Goal: Check status: Check status

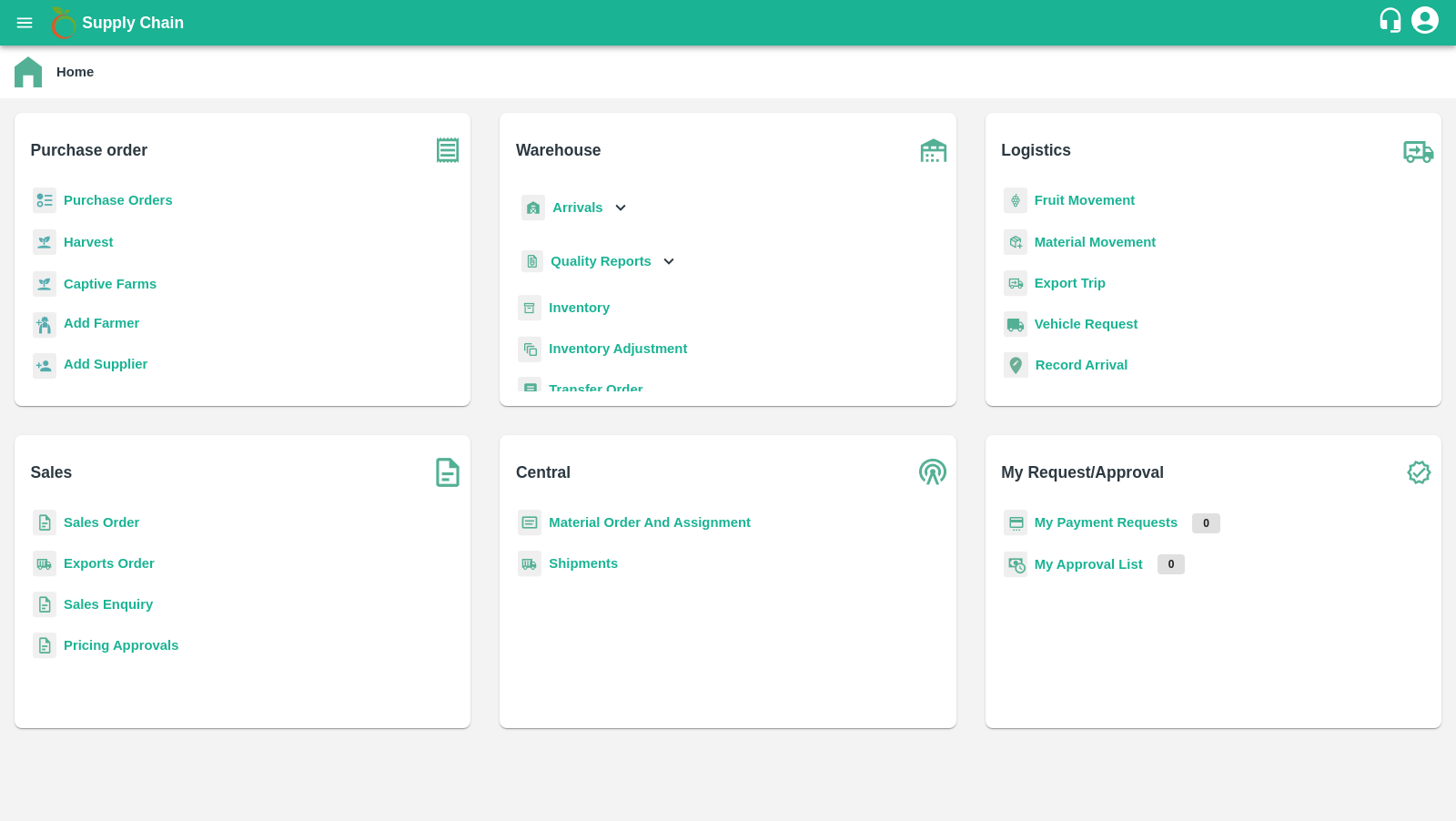
click at [738, 518] on b "Material Order And Assignment" at bounding box center [649, 522] width 202 height 14
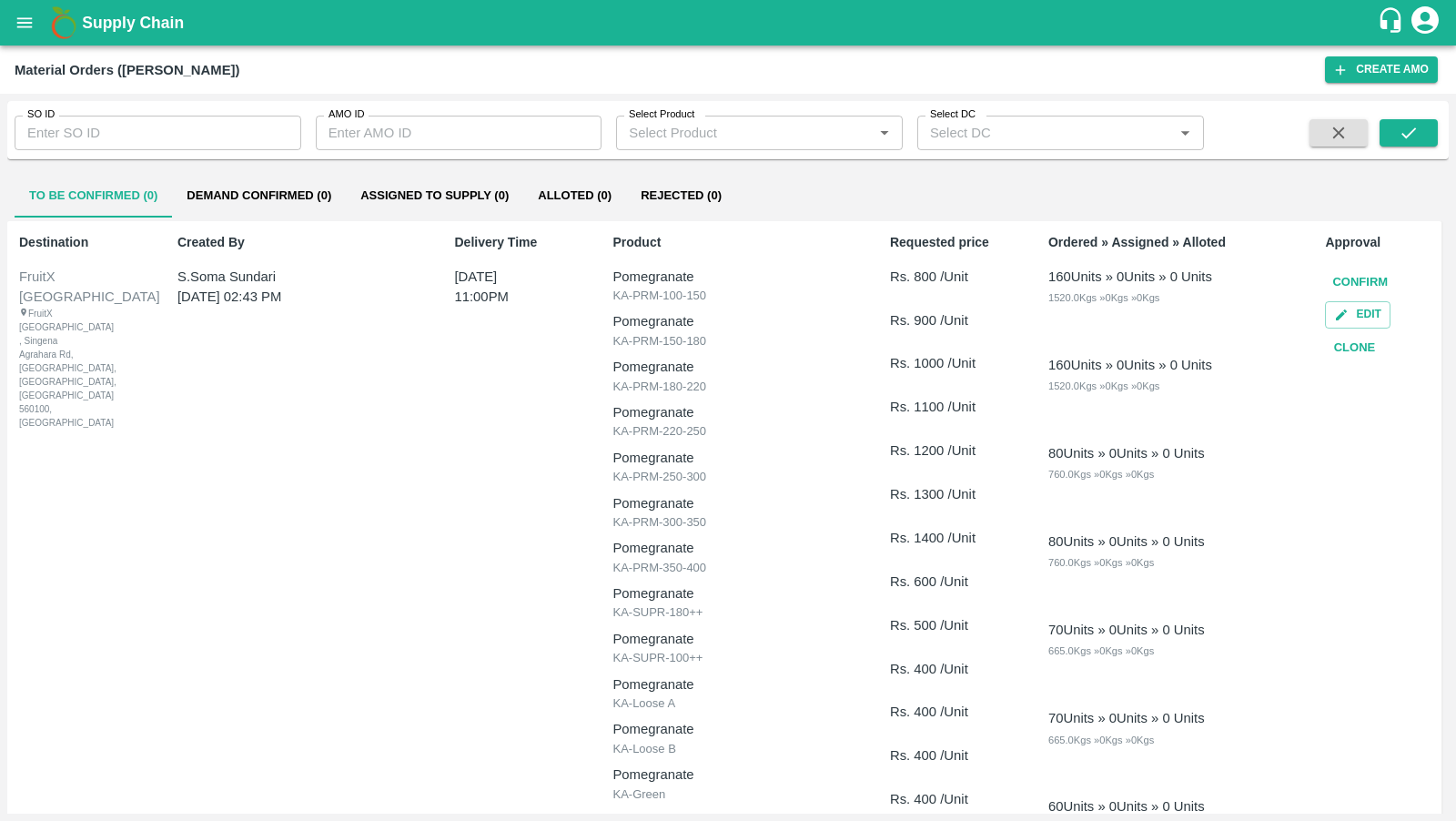
click at [499, 107] on div "AMO ID AMO ID" at bounding box center [451, 125] width 301 height 49
click at [499, 134] on input "AMO ID" at bounding box center [459, 133] width 287 height 34
paste input "317331"
type input "317331"
click at [1409, 127] on icon "submit" at bounding box center [1408, 132] width 20 height 20
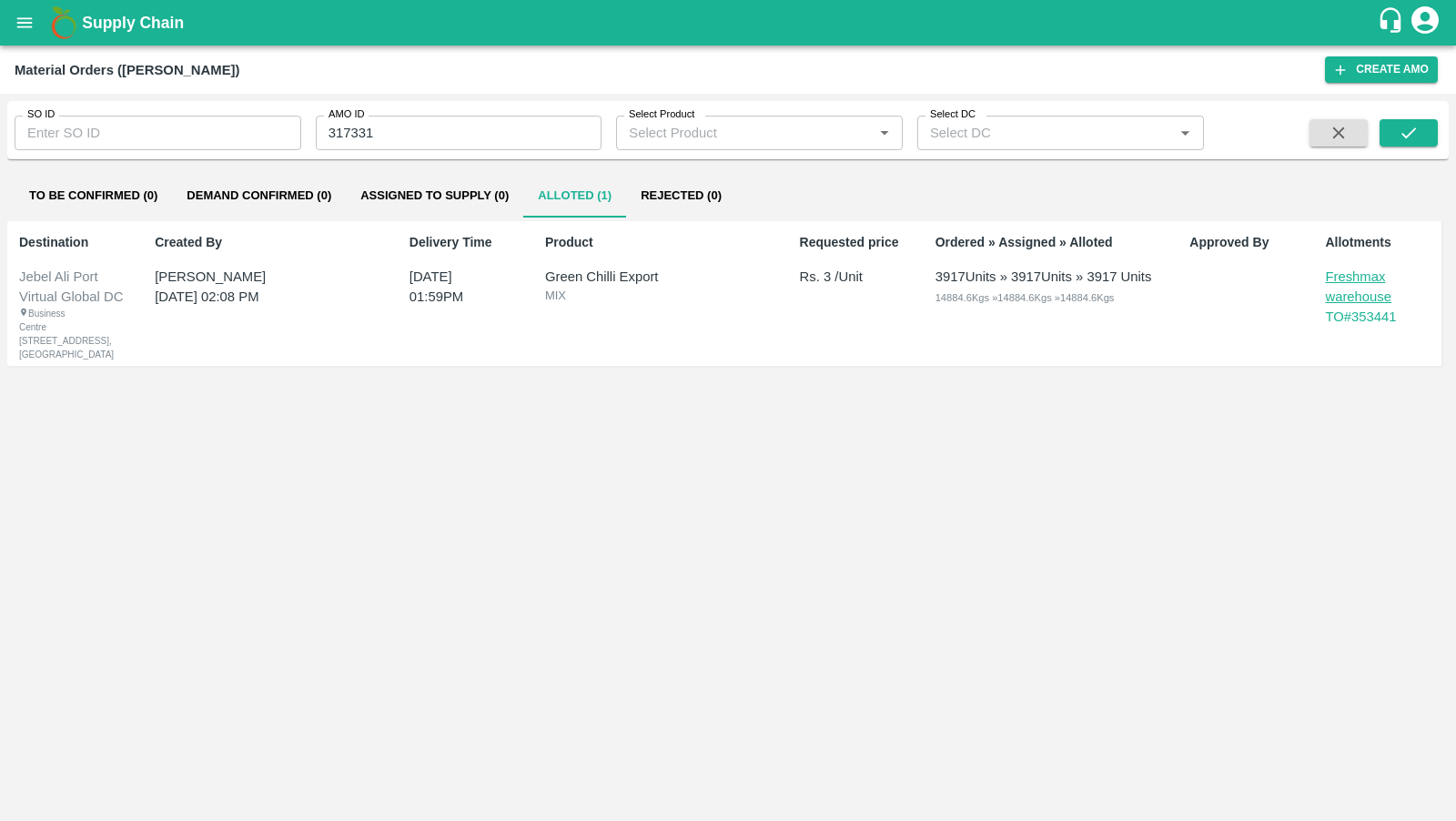
click at [52, 299] on div "Jebel Ali Port Virtual Global DC" at bounding box center [73, 287] width 108 height 41
click at [1361, 285] on p "Freshmax warehouse" at bounding box center [1371, 287] width 91 height 41
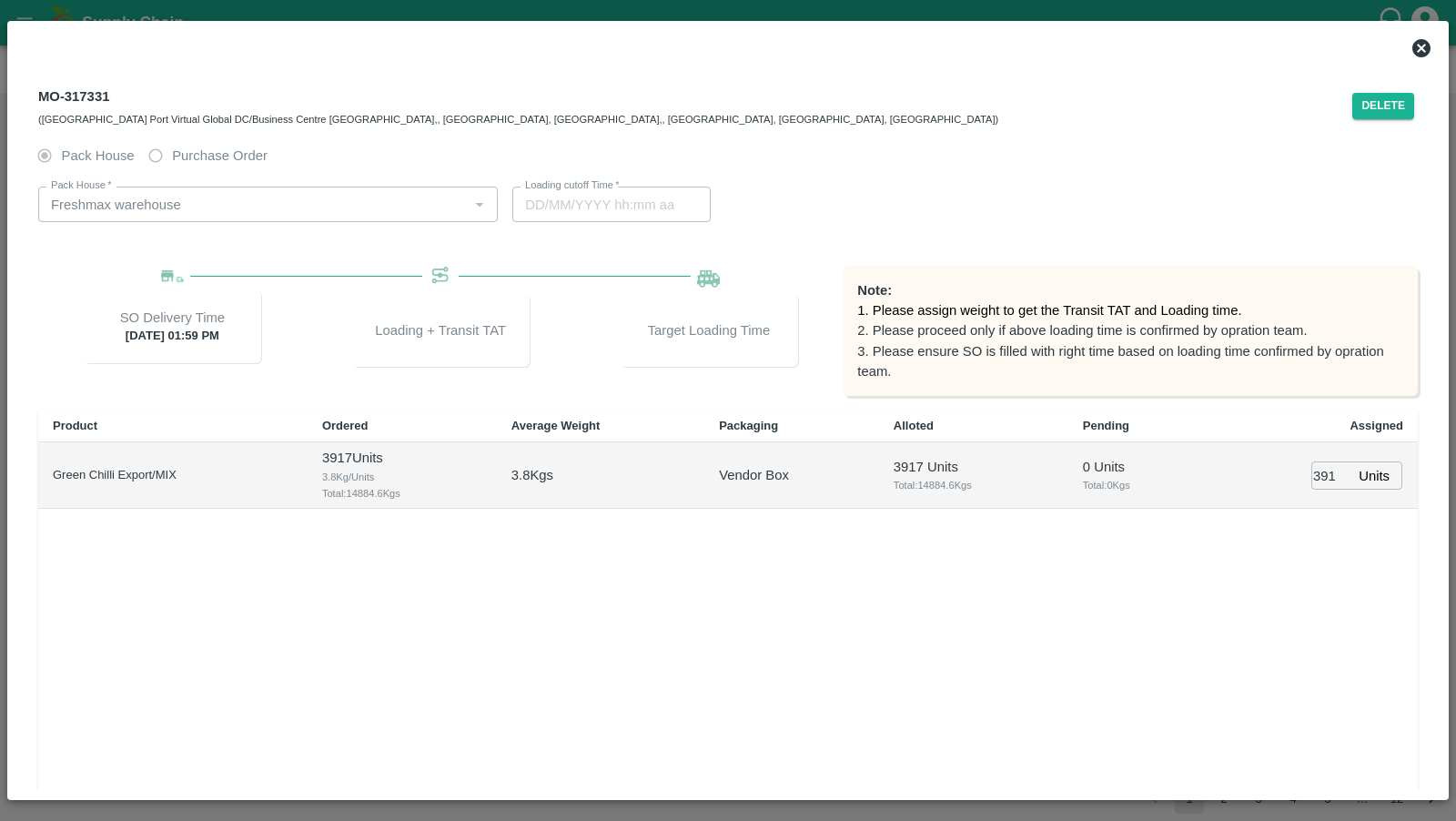
type input "12/08/2025 10:59 AM"
click at [1409, 53] on div at bounding box center [727, 48] width 1423 height 36
click at [1423, 48] on icon at bounding box center [1421, 47] width 18 height 18
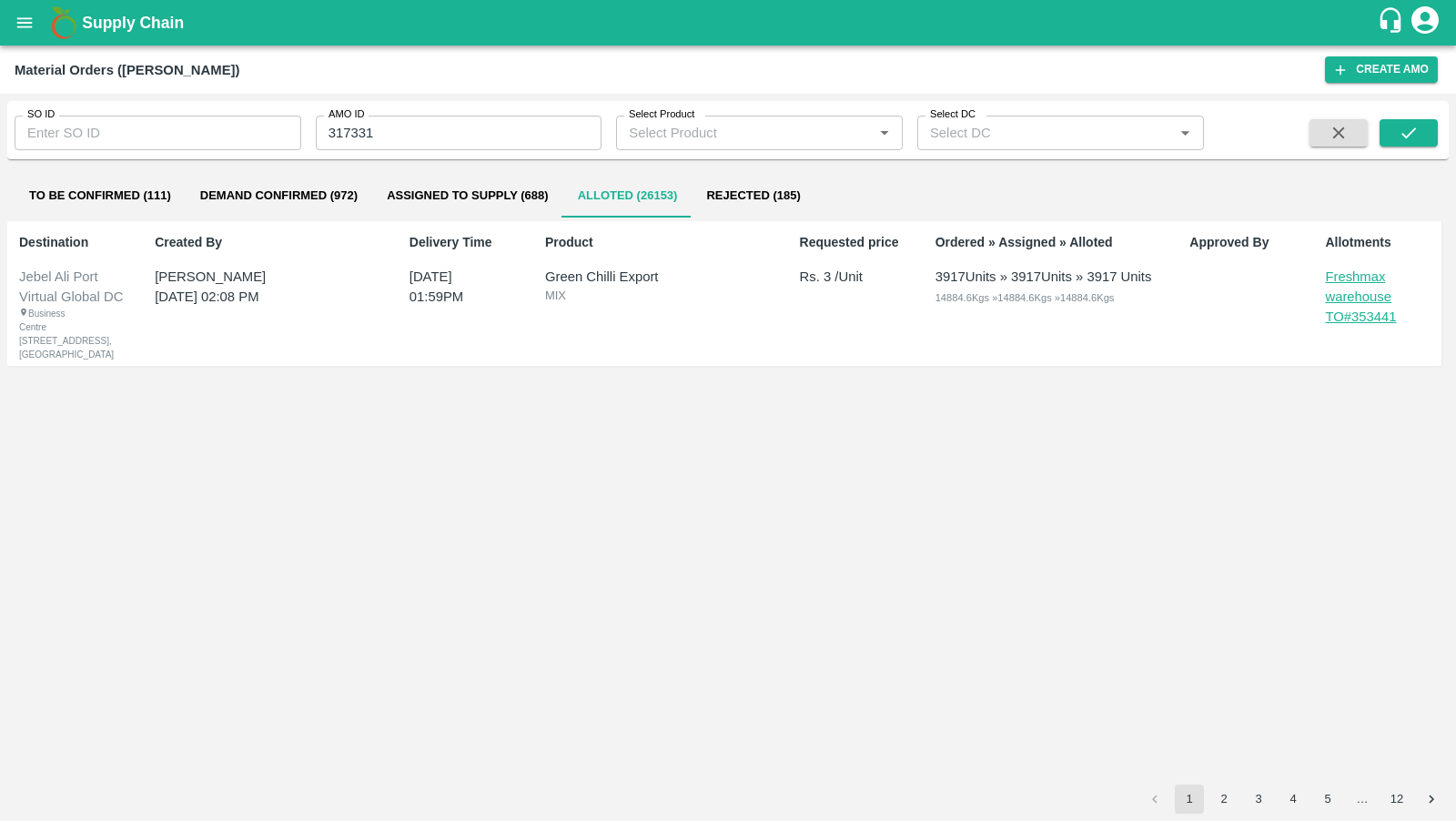
click at [1358, 319] on p "TO# 353441" at bounding box center [1380, 316] width 111 height 20
